Goal: Transaction & Acquisition: Register for event/course

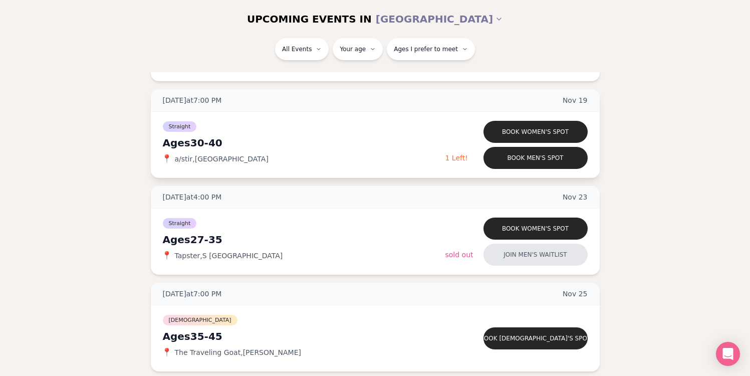
scroll to position [1763, 0]
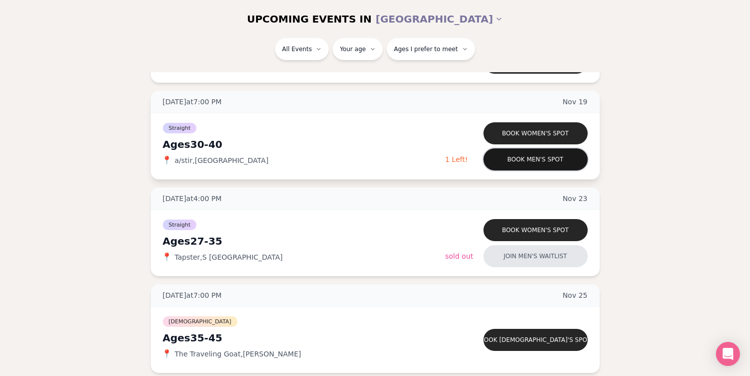
click at [513, 158] on button "Book men's spot" at bounding box center [536, 159] width 104 height 22
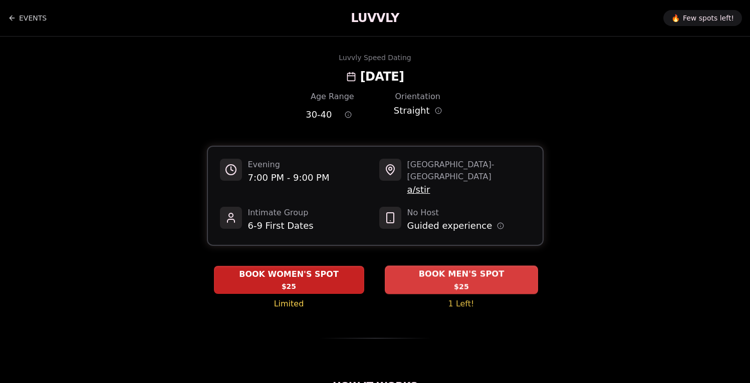
click at [426, 269] on span "BOOK MEN'S SPOT" at bounding box center [461, 275] width 90 height 12
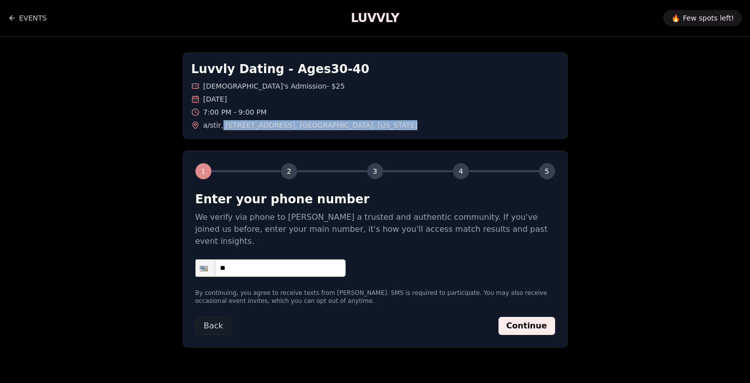
drag, startPoint x: 358, startPoint y: 122, endPoint x: 220, endPoint y: 124, distance: 137.3
click at [220, 124] on div "a/stir , 818 East Pike Street , Seattle , Washington" at bounding box center [375, 125] width 368 height 10
copy span "818 East Pike Street , Seattle , Washington"
click at [306, 260] on input "**" at bounding box center [270, 269] width 150 height 18
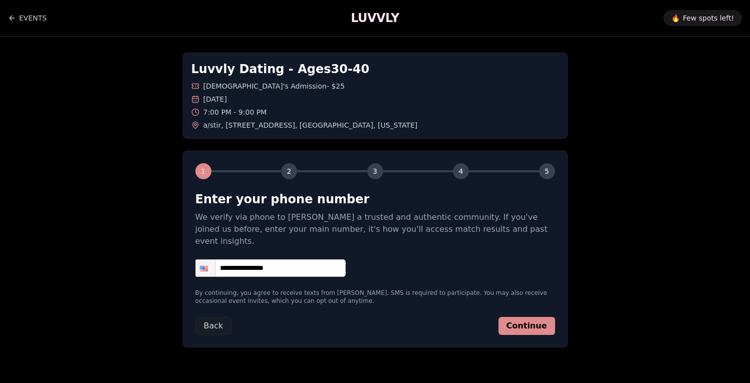
type input "**********"
click at [552, 317] on button "Continue" at bounding box center [527, 326] width 57 height 18
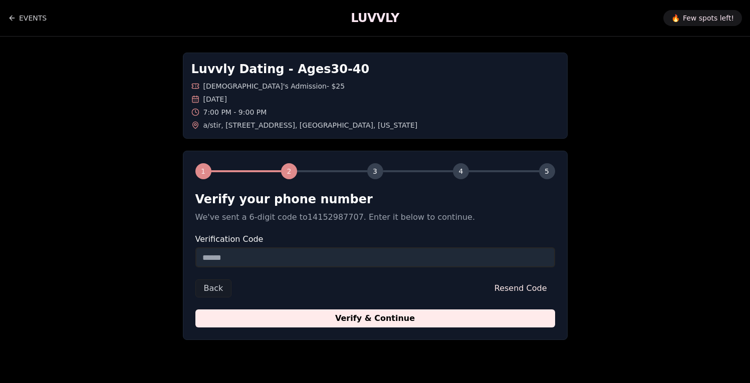
click at [341, 244] on div "Verification Code" at bounding box center [375, 252] width 360 height 32
click at [344, 253] on input "Verification Code" at bounding box center [375, 258] width 360 height 20
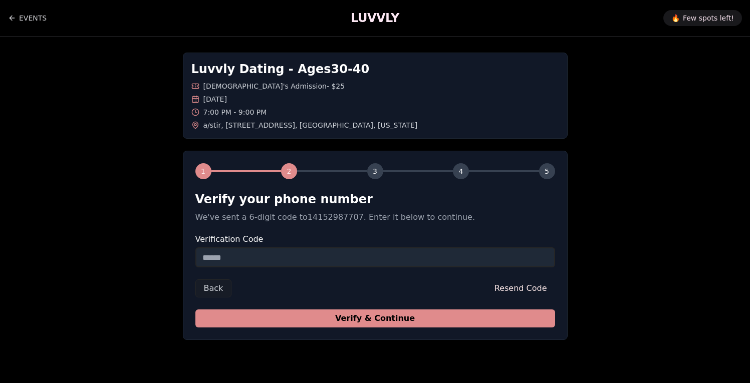
paste input "******"
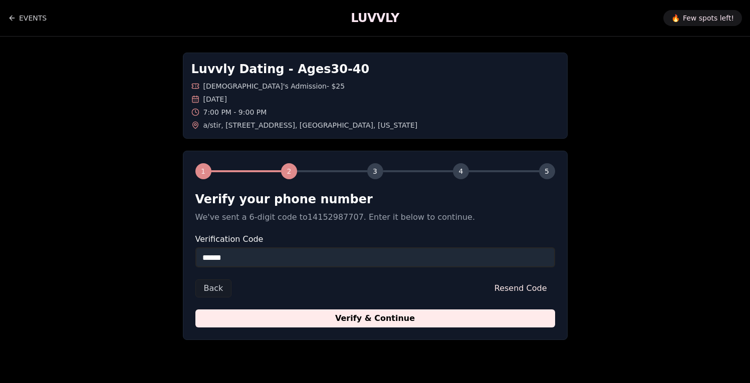
type input "******"
click at [347, 323] on button "Verify & Continue" at bounding box center [375, 319] width 360 height 18
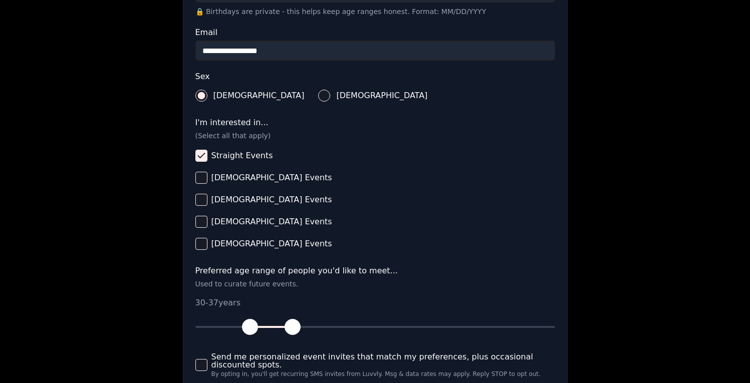
scroll to position [416, 0]
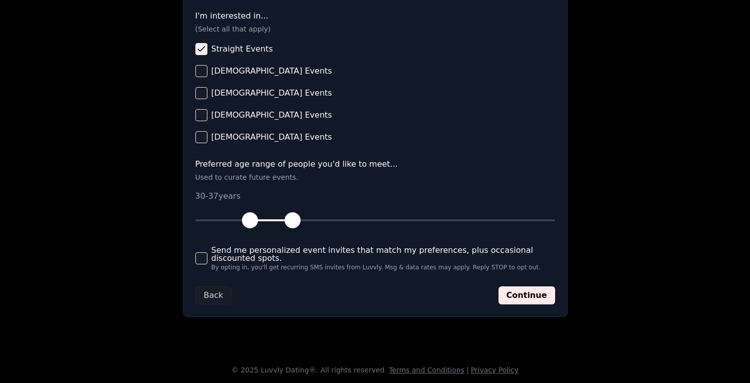
click at [494, 256] on span "Send me personalized event invites that match my preferences, plus occasional d…" at bounding box center [383, 255] width 344 height 16
click at [207, 256] on button "Send me personalized event invites that match my preferences, plus occasional d…" at bounding box center [201, 259] width 12 height 12
click at [528, 291] on button "Continue" at bounding box center [527, 296] width 57 height 18
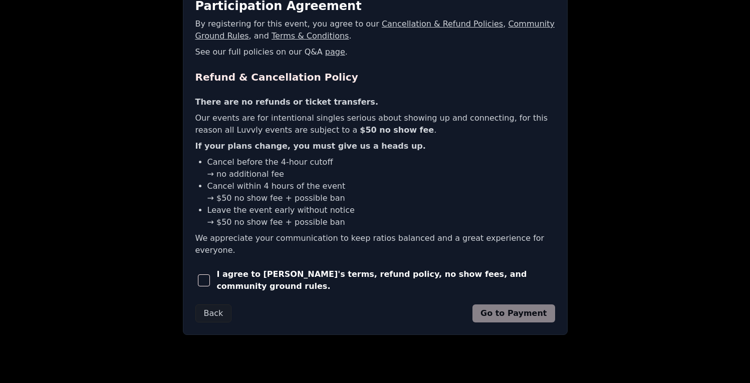
scroll to position [197, 0]
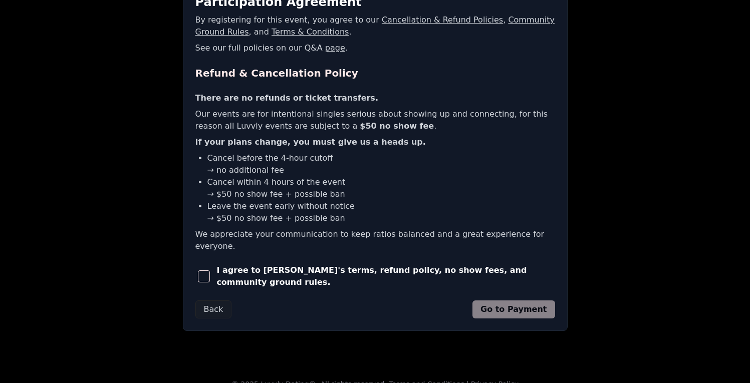
click at [334, 265] on span "I agree to Luvvly's terms, refund policy, no show fees, and community ground ru…" at bounding box center [385, 277] width 338 height 24
click at [204, 271] on span "button" at bounding box center [204, 277] width 12 height 12
click at [527, 301] on button "Go to Payment" at bounding box center [514, 310] width 83 height 18
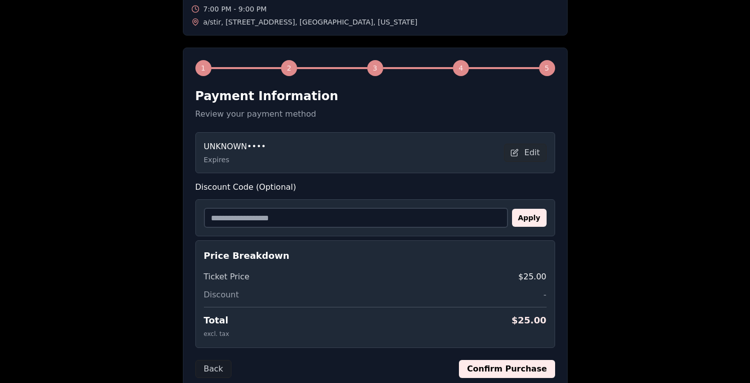
scroll to position [112, 0]
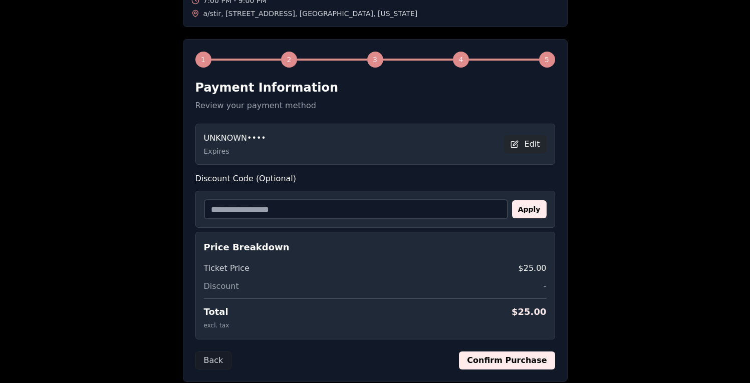
click at [538, 149] on button "Edit" at bounding box center [525, 144] width 43 height 18
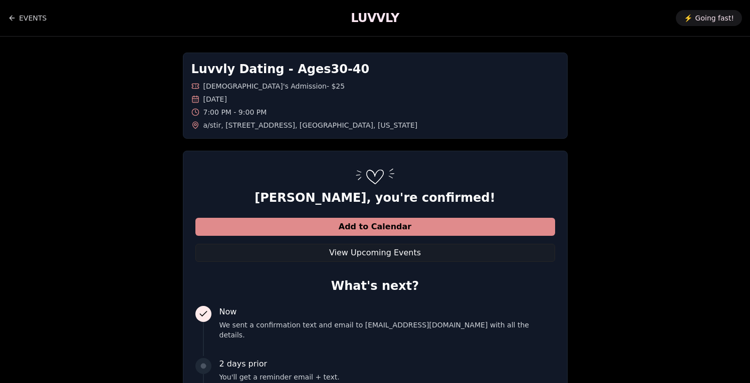
click at [410, 225] on button "Add to Calendar" at bounding box center [375, 227] width 360 height 18
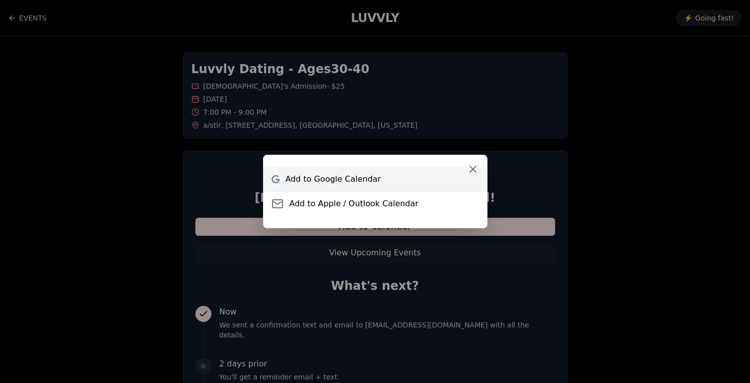
click at [378, 173] on link "Add to Google Calendar" at bounding box center [375, 179] width 223 height 24
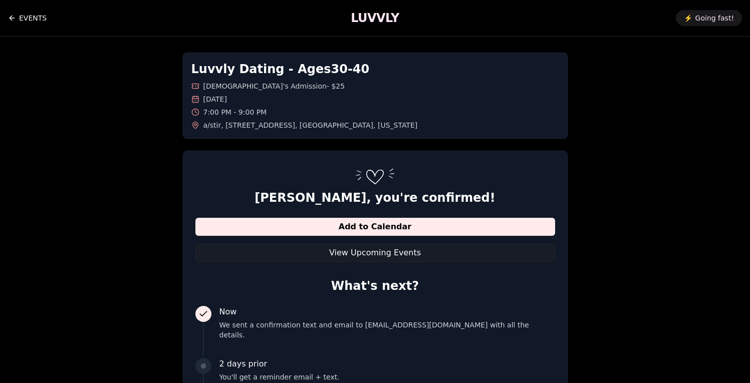
click at [14, 12] on link "EVENTS" at bounding box center [27, 18] width 39 height 20
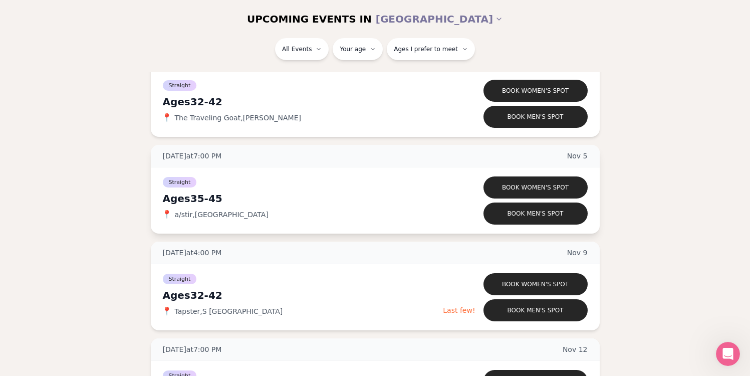
scroll to position [1174, 0]
